Goal: Check status: Check status

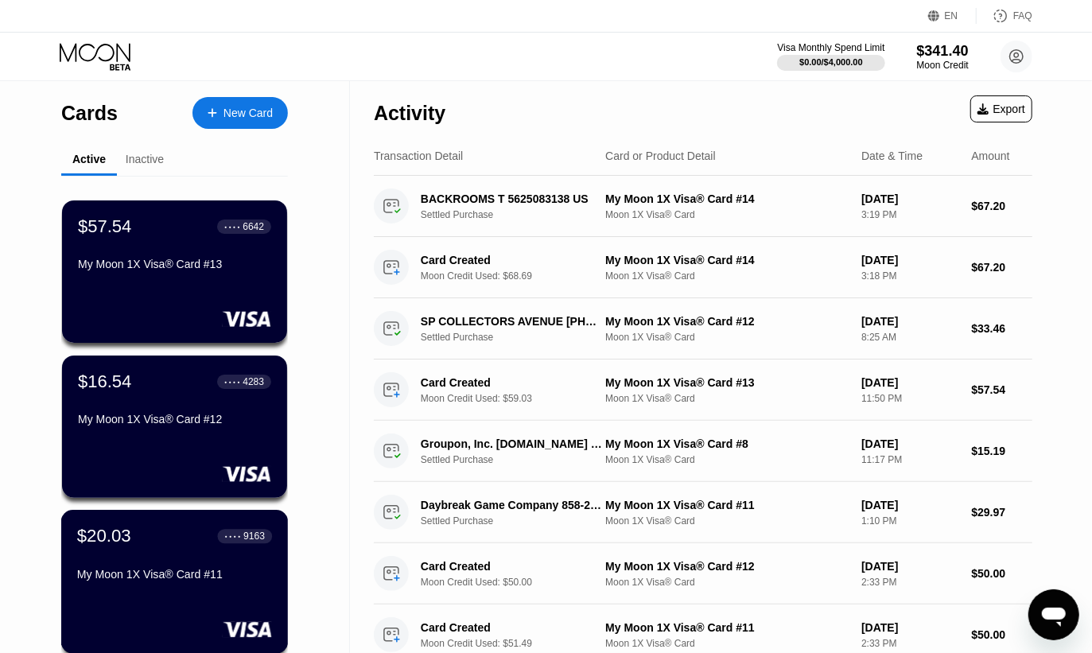
click at [216, 519] on div "$20.03 ● ● ● ● 9163 My Moon 1X Visa® Card #11" at bounding box center [174, 582] width 227 height 144
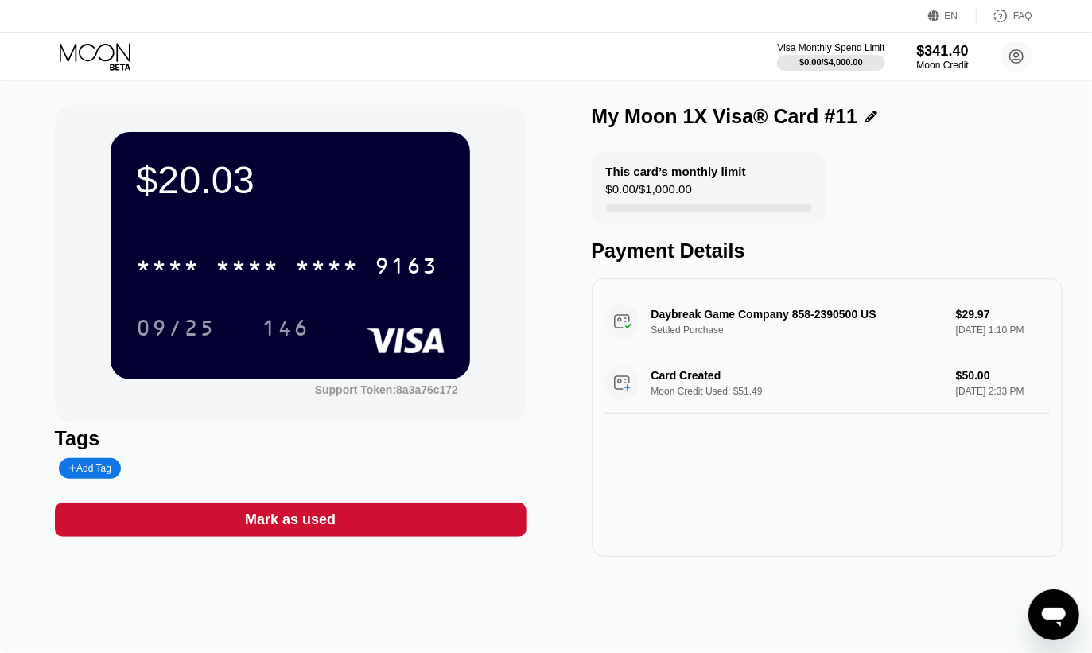
click at [90, 41] on div "Visa Monthly Spend Limit $0.00 / $4,000.00 $341.40 Moon Credit [EMAIL_ADDRESS][…" at bounding box center [546, 57] width 1092 height 48
click at [95, 56] on icon at bounding box center [95, 52] width 71 height 18
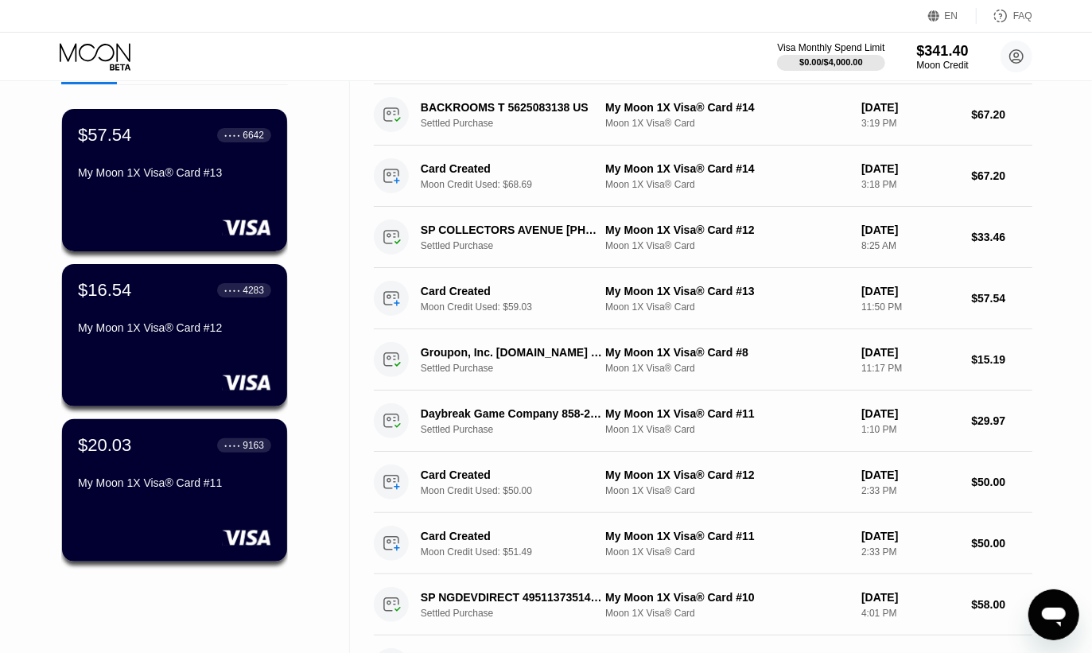
scroll to position [167, 0]
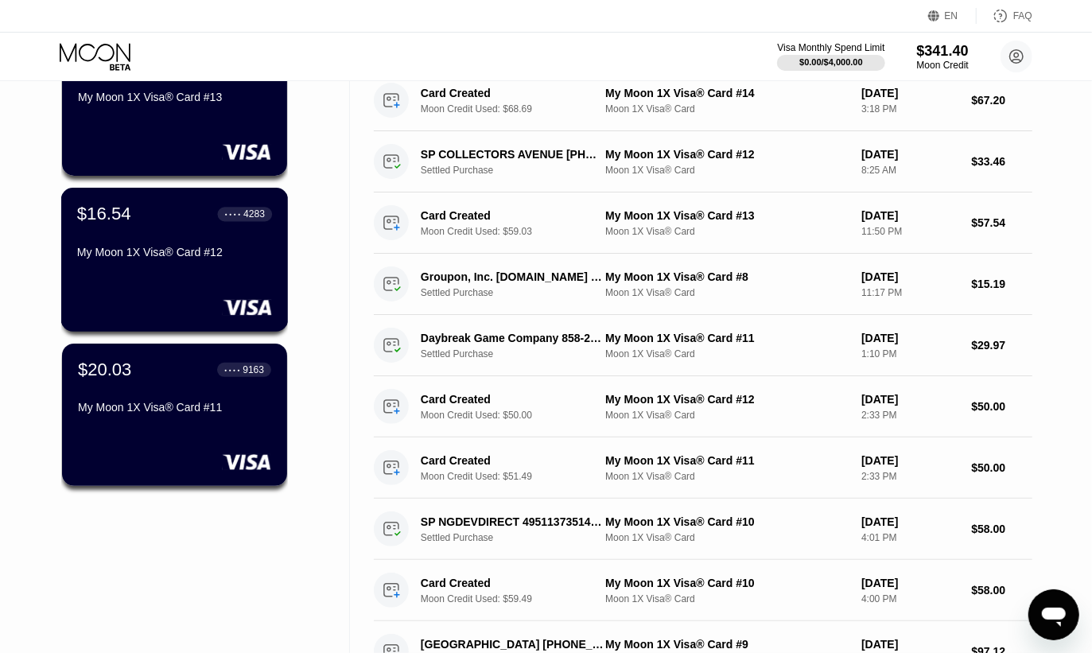
click at [200, 286] on div "$16.54 ● ● ● ● 4283 My Moon 1X Visa® Card #12" at bounding box center [174, 260] width 227 height 144
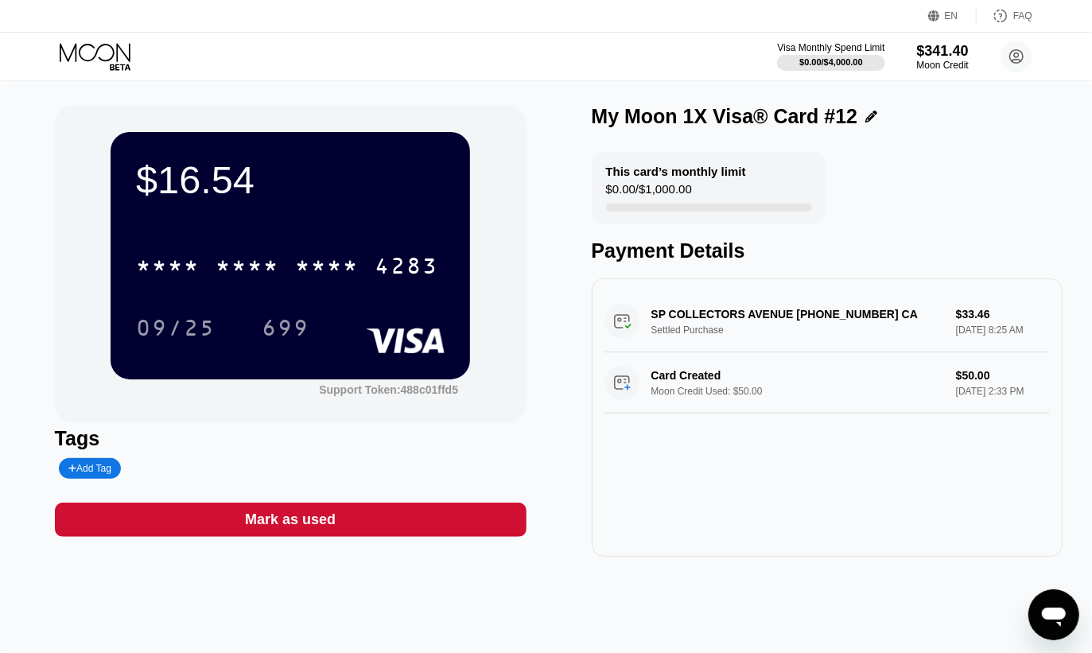
click at [86, 44] on icon at bounding box center [95, 52] width 71 height 18
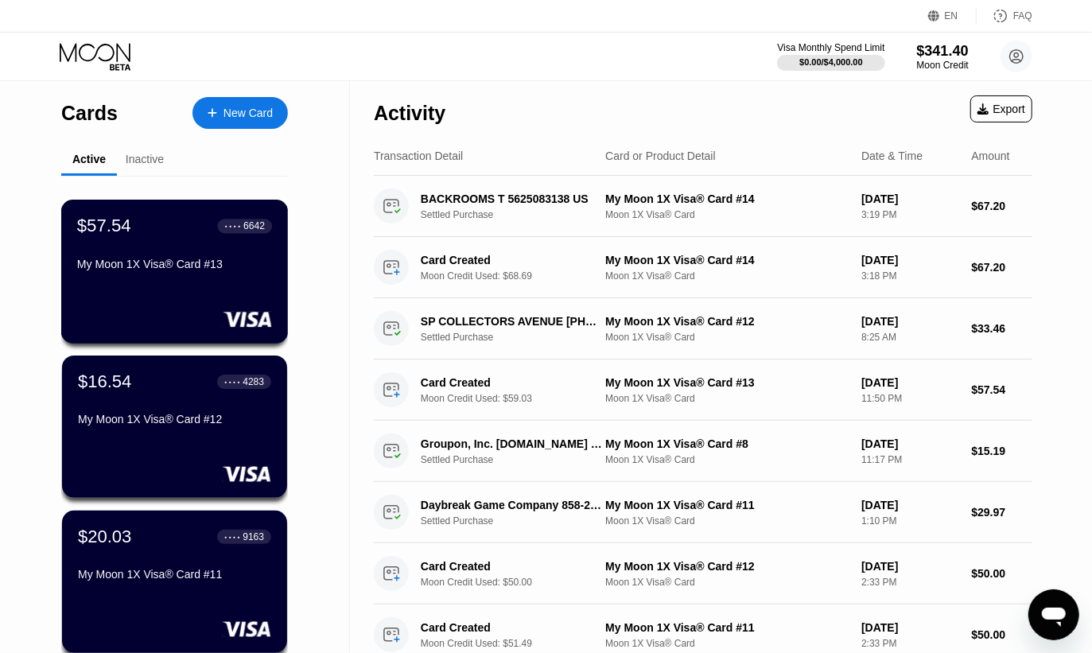
click at [169, 270] on div "My Moon 1X Visa® Card #13" at bounding box center [174, 264] width 195 height 13
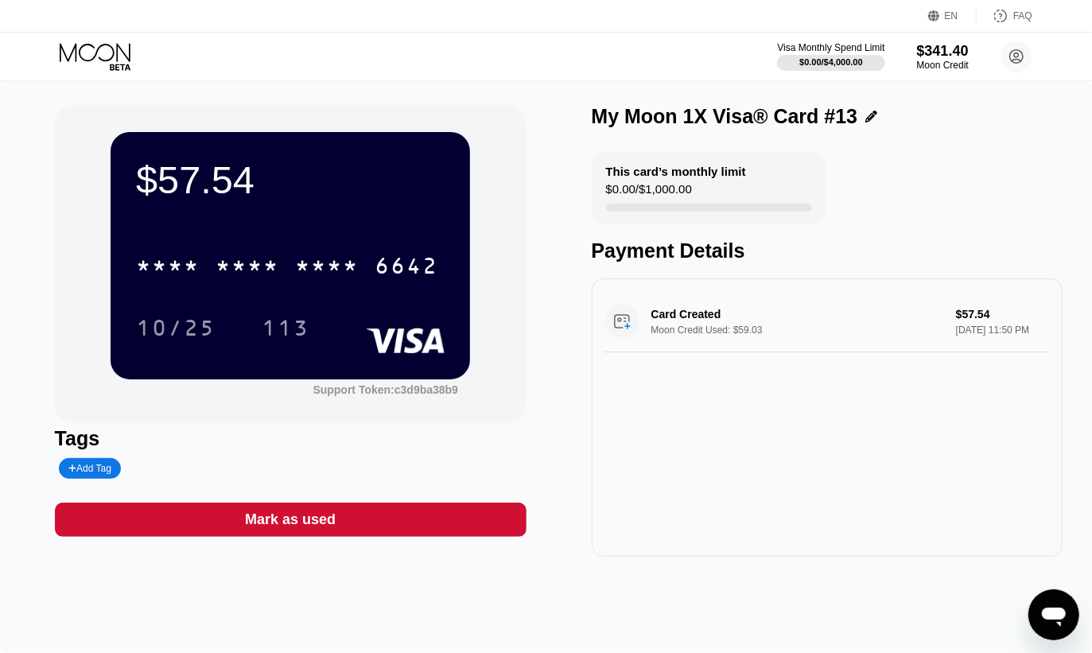
click at [105, 50] on icon at bounding box center [97, 57] width 74 height 28
